Goal: Communication & Community: Ask a question

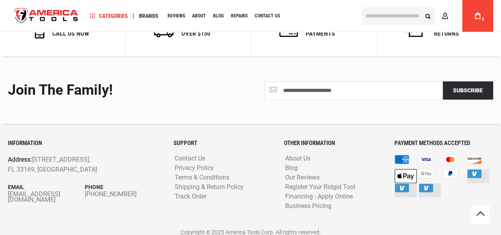
drag, startPoint x: 6, startPoint y: 187, endPoint x: 77, endPoint y: 203, distance: 72.5
click at [77, 203] on div "INFORMATION Address: [STREET_ADDRESS] Email [EMAIL_ADDRESS][DOMAIN_NAME] Phone …" at bounding box center [84, 182] width 165 height 84
drag, startPoint x: 77, startPoint y: 203, endPoint x: 113, endPoint y: 204, distance: 36.1
click at [113, 204] on div "INFORMATION Address: [STREET_ADDRESS] Email [EMAIL_ADDRESS][DOMAIN_NAME] Phone …" at bounding box center [84, 182] width 165 height 84
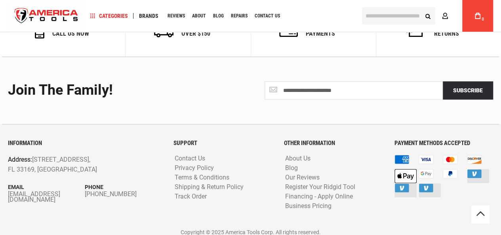
click at [113, 204] on div "INFORMATION Address: [STREET_ADDRESS] Email [EMAIL_ADDRESS][DOMAIN_NAME] Phone …" at bounding box center [84, 182] width 165 height 84
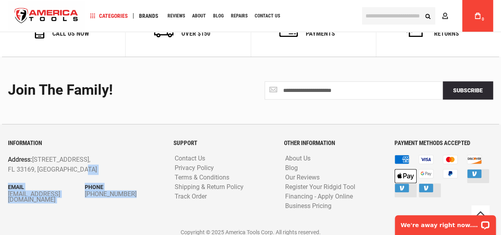
drag, startPoint x: 6, startPoint y: 188, endPoint x: 112, endPoint y: 166, distance: 108.3
click at [112, 166] on div "INFORMATION Address: [STREET_ADDRESS] Email [EMAIL_ADDRESS][DOMAIN_NAME] Phone …" at bounding box center [84, 182] width 165 height 84
click at [112, 166] on p "Address: [STREET_ADDRESS]" at bounding box center [69, 164] width 123 height 20
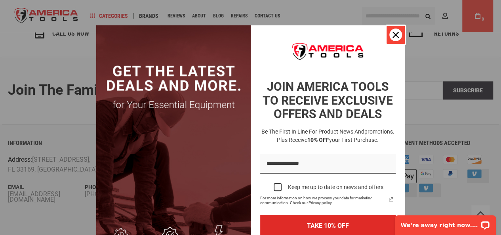
click at [391, 39] on div "Close" at bounding box center [395, 34] width 13 height 13
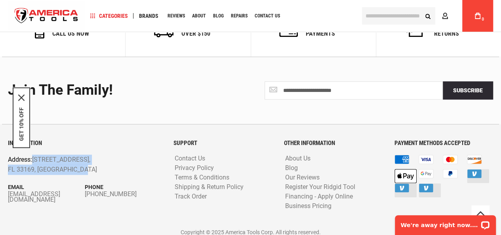
drag, startPoint x: 32, startPoint y: 154, endPoint x: 103, endPoint y: 160, distance: 70.7
click at [103, 160] on p "Address: [STREET_ADDRESS]" at bounding box center [69, 164] width 123 height 20
copy p "[STREET_ADDRESS]"
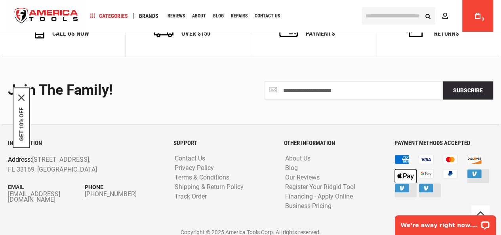
click at [110, 100] on div "**********" at bounding box center [250, 90] width 497 height 67
drag, startPoint x: 2, startPoint y: 186, endPoint x: 60, endPoint y: 182, distance: 57.9
click at [60, 182] on div "INFORMATION Address: [STREET_ADDRESS] Email [EMAIL_ADDRESS][DOMAIN_NAME] Phone …" at bounding box center [84, 182] width 165 height 84
copy div "[EMAIL_ADDRESS][DOMAIN_NAME] Phone [PHONE_NUMBER]"
click at [218, 88] on div "Join the Family!" at bounding box center [126, 90] width 237 height 16
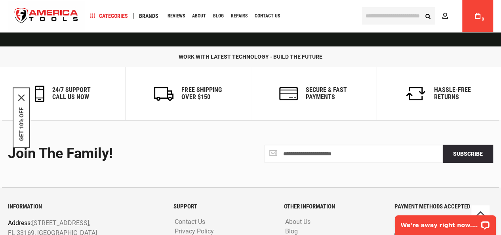
scroll to position [1941, 0]
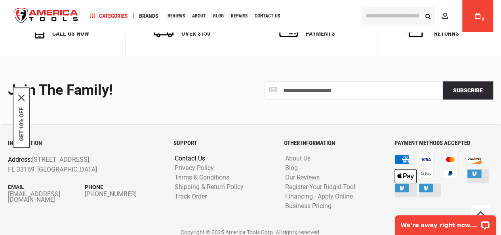
click at [186, 155] on link "Contact Us" at bounding box center [190, 159] width 34 height 8
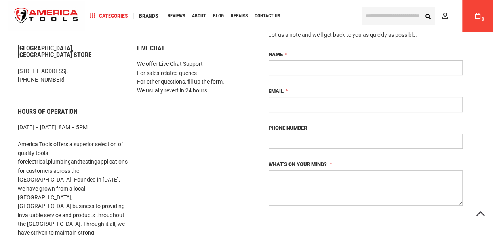
drag, startPoint x: 272, startPoint y: 67, endPoint x: 347, endPoint y: 94, distance: 80.2
click at [347, 94] on fieldset "Write Us Jot us a note and we’ll get back to you as quickly as possible. Name E…" at bounding box center [365, 115] width 194 height 208
type input "**********"
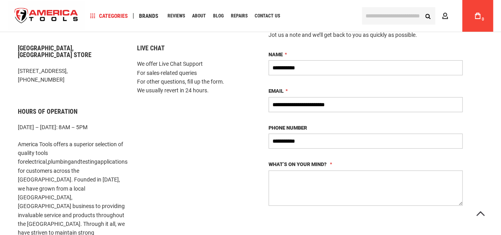
click at [286, 181] on textarea "What’s on your mind?" at bounding box center [365, 187] width 194 height 35
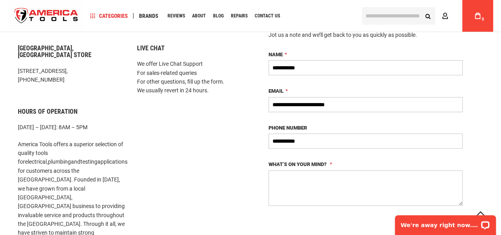
click at [270, 177] on textarea "What’s on your mind?" at bounding box center [365, 187] width 194 height 35
paste textarea "**********"
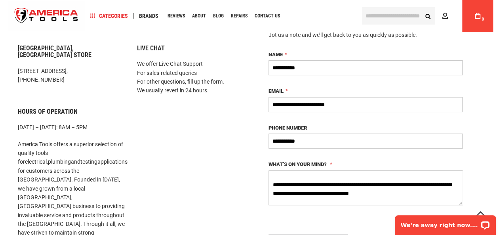
scroll to position [13, 0]
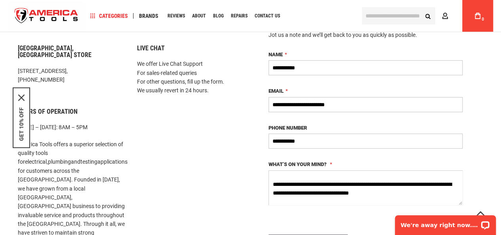
click at [388, 191] on textarea "**********" at bounding box center [365, 187] width 194 height 35
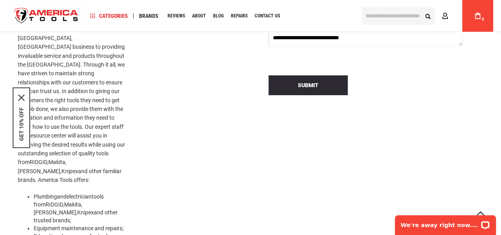
scroll to position [255, 0]
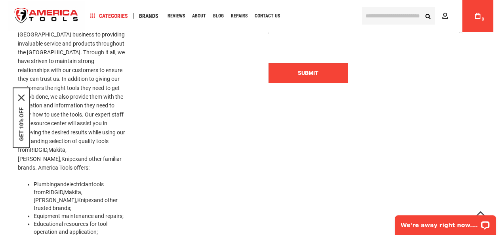
type textarea "**********"
click at [303, 71] on span "Submit" at bounding box center [308, 73] width 21 height 6
